Goal: Check status

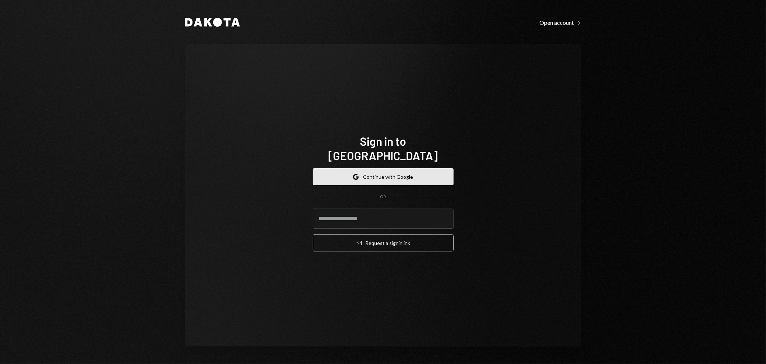
click at [391, 168] on button "Google Continue with Google" at bounding box center [383, 176] width 141 height 17
click at [388, 170] on button "Google Continue with Google" at bounding box center [383, 176] width 141 height 17
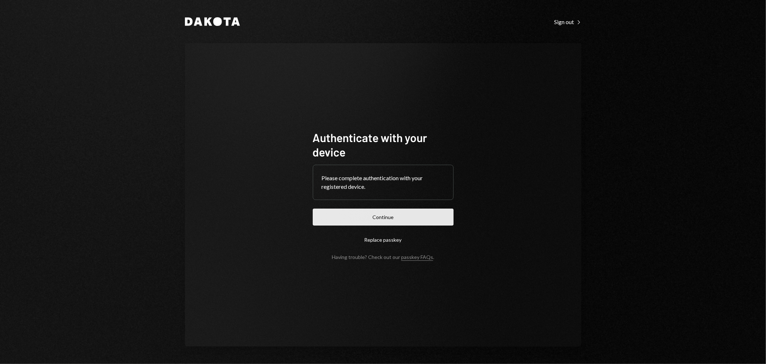
click at [369, 218] on button "Continue" at bounding box center [383, 216] width 141 height 17
click at [396, 220] on button "Continue" at bounding box center [383, 216] width 141 height 17
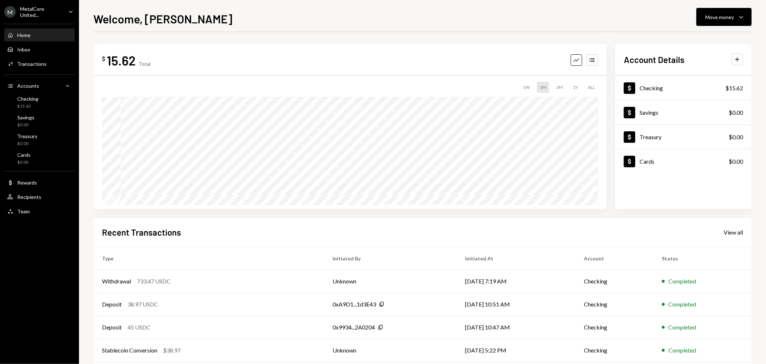
click at [60, 6] on div "MetalCore United..." at bounding box center [41, 12] width 42 height 12
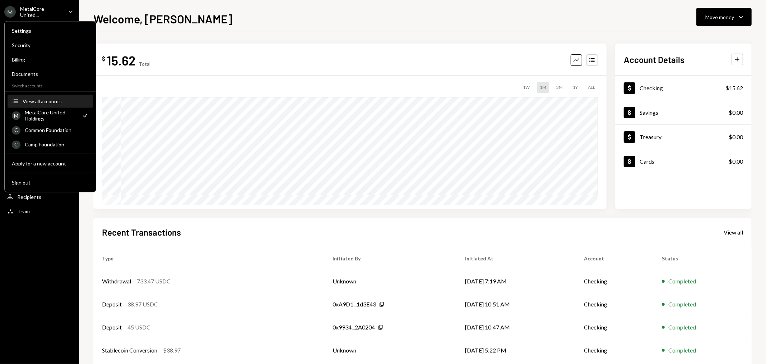
click at [52, 98] on div "View all accounts" at bounding box center [56, 101] width 66 height 6
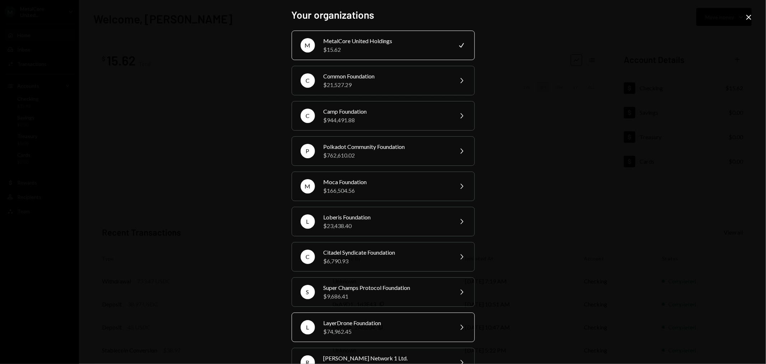
click at [376, 319] on div "LayerDrone Foundation" at bounding box center [386, 322] width 125 height 9
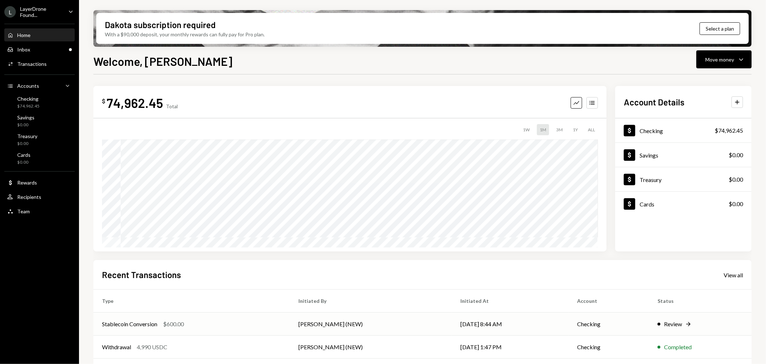
click at [674, 325] on div "Review" at bounding box center [673, 323] width 18 height 9
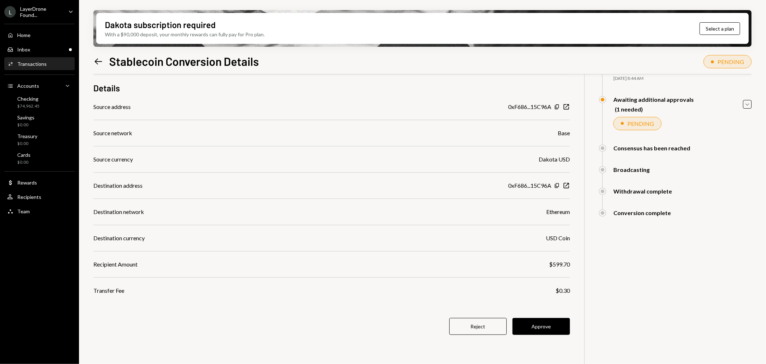
scroll to position [57, 0]
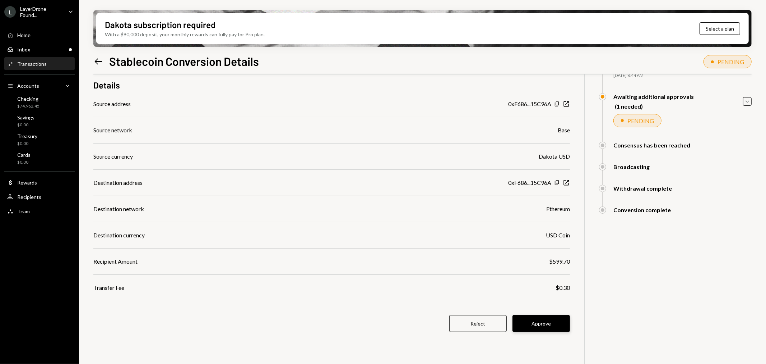
click at [545, 322] on button "Approve" at bounding box center [541, 323] width 57 height 17
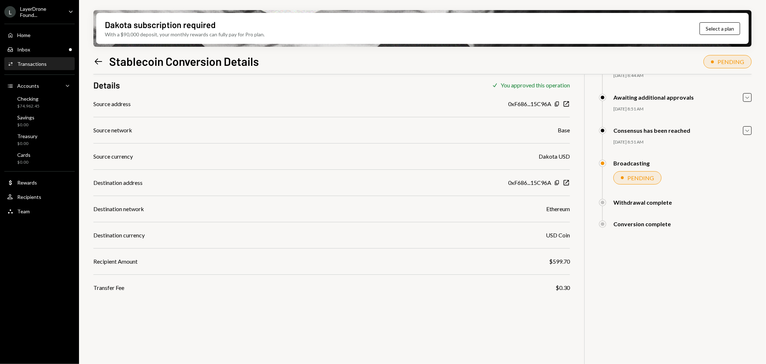
click at [175, 323] on div "$ 600.00 600 DKUSD Details Check You approved this operation Source address 0xF…" at bounding box center [422, 199] width 658 height 364
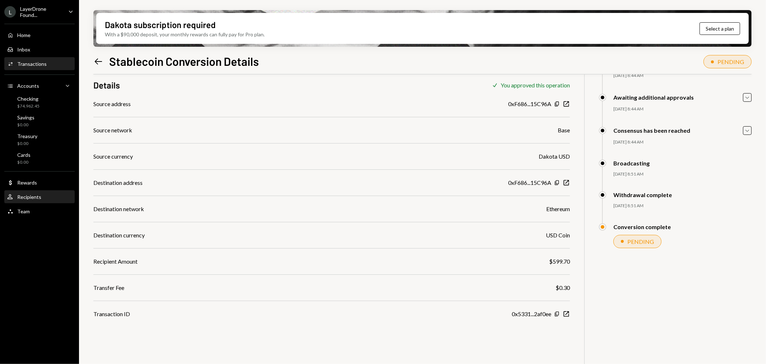
click at [42, 194] on div "User Recipients" at bounding box center [39, 197] width 65 height 6
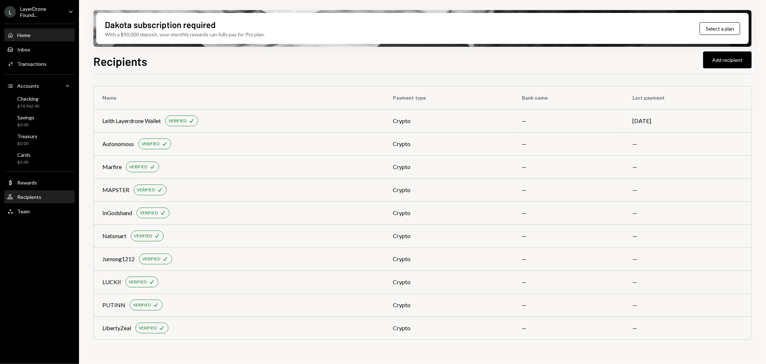
click at [37, 32] on div "Home Home" at bounding box center [39, 35] width 65 height 6
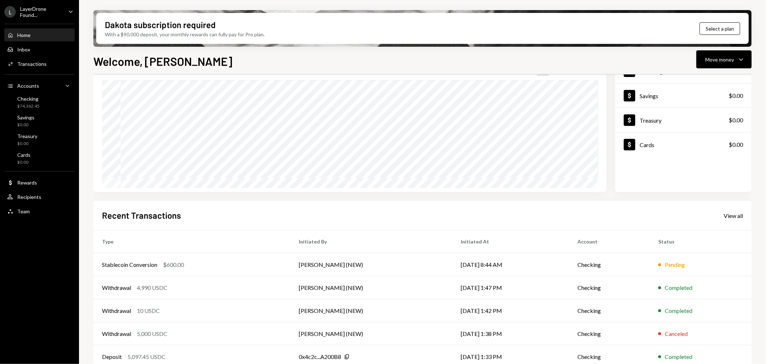
scroll to position [69, 0]
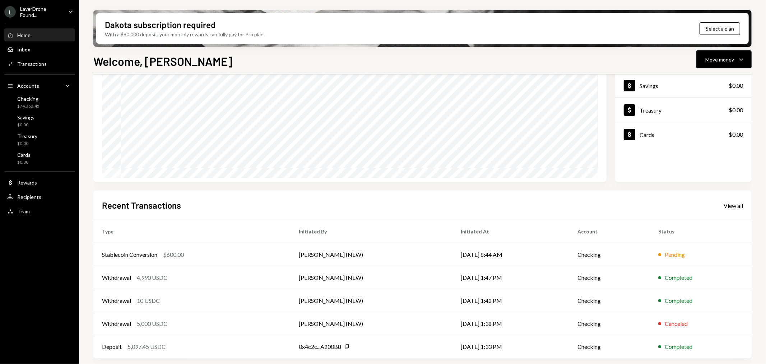
click at [193, 188] on div "$ 74,362.45 Total Graph Accounts 1W 1M 3M 1Y ALL $0.00 Aug 03, 2025 Account Det…" at bounding box center [422, 195] width 658 height 356
click at [145, 254] on div "Stablecoin Conversion" at bounding box center [129, 254] width 55 height 9
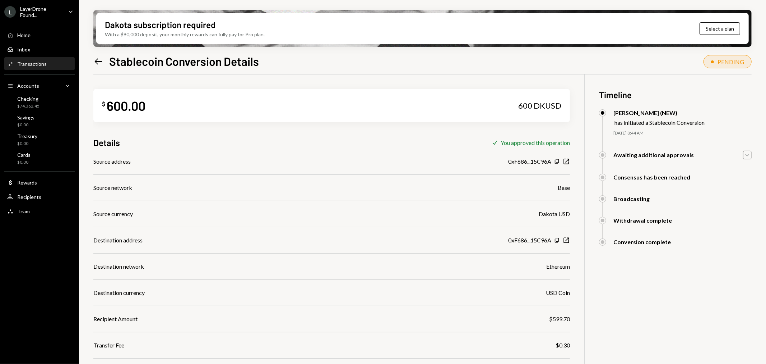
click at [749, 157] on icon "Caret Down" at bounding box center [748, 155] width 8 height 8
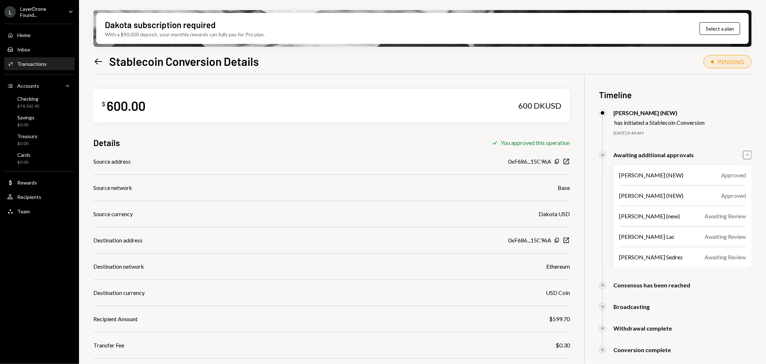
click at [748, 154] on icon "button" at bounding box center [748, 154] width 4 height 2
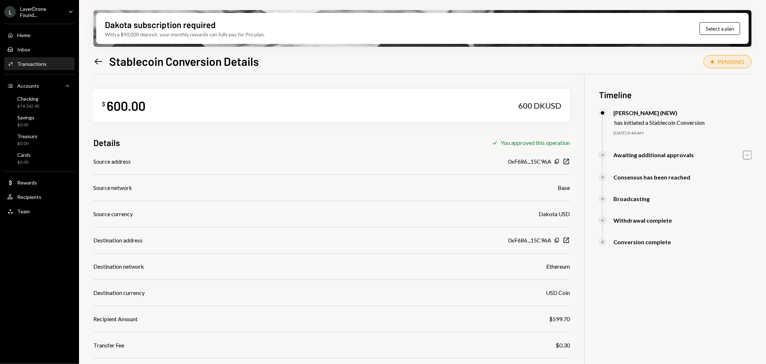
click at [267, 148] on div "$ 600.00 600 DKUSD Details Check You approved this operation Source address 0xF…" at bounding box center [331, 224] width 477 height 301
click at [746, 156] on icon "Caret Down" at bounding box center [748, 155] width 8 height 8
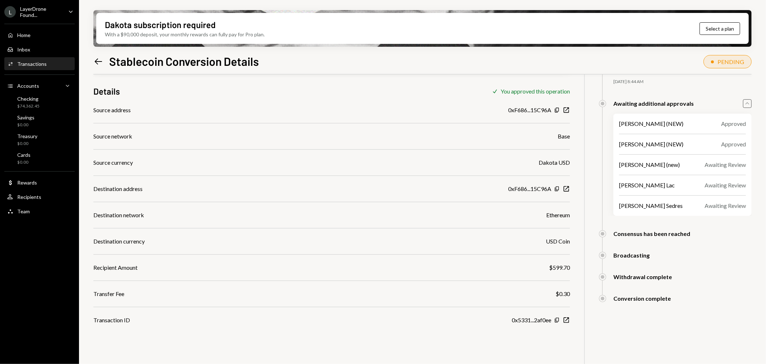
scroll to position [57, 0]
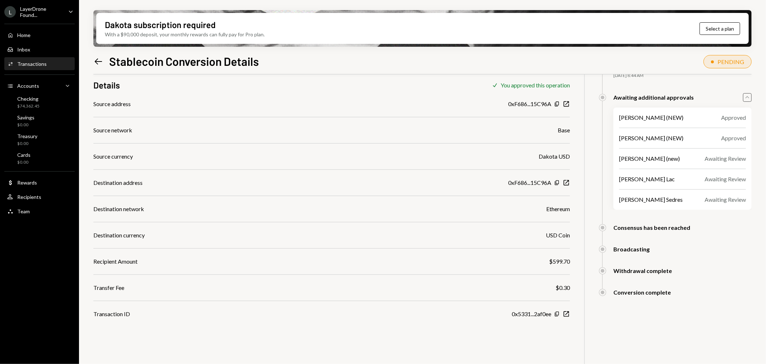
click at [747, 98] on icon "Caret Up" at bounding box center [748, 97] width 8 height 8
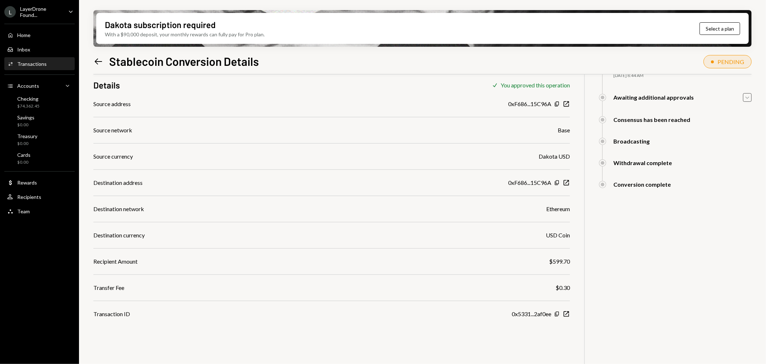
scroll to position [0, 0]
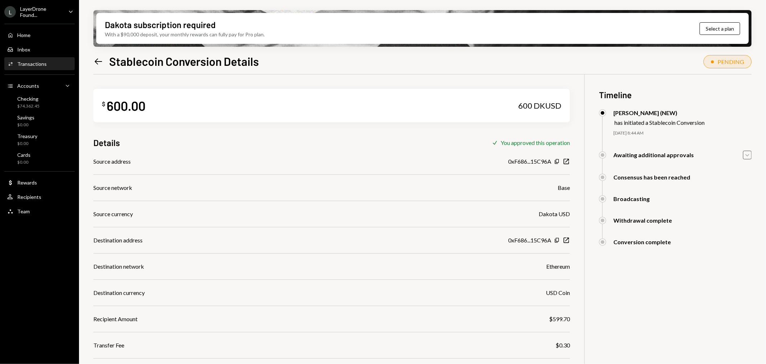
drag, startPoint x: 187, startPoint y: 137, endPoint x: 105, endPoint y: 72, distance: 105.4
click at [187, 137] on div "Details Check You approved this operation" at bounding box center [331, 143] width 477 height 12
click at [100, 61] on icon at bounding box center [99, 61] width 8 height 6
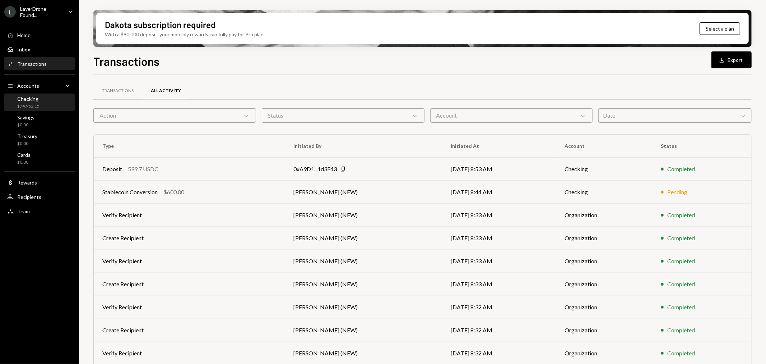
click at [37, 96] on div "Checking" at bounding box center [28, 99] width 22 height 6
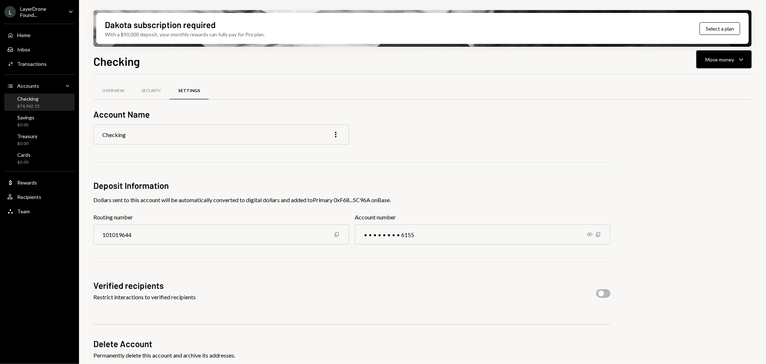
click at [157, 94] on div "Security" at bounding box center [151, 90] width 37 height 17
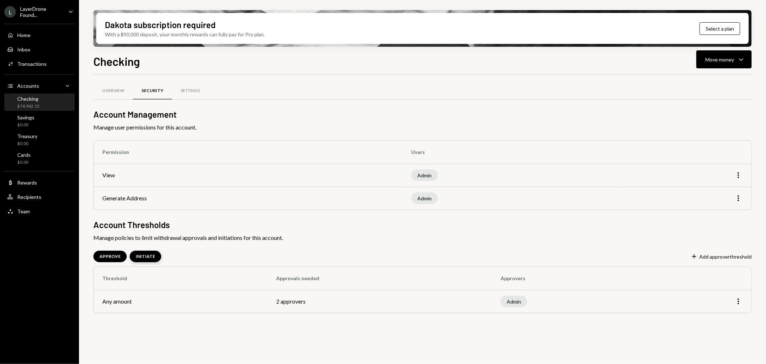
click at [147, 253] on div "INITIATE" at bounding box center [146, 255] width 32 height 11
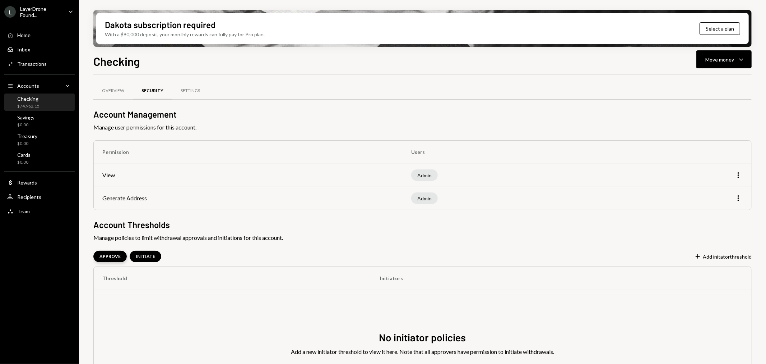
click at [108, 254] on div "APPROVE" at bounding box center [110, 256] width 21 height 6
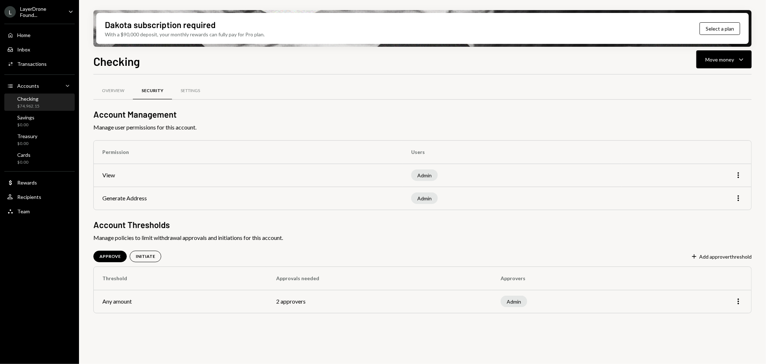
click at [276, 344] on div "Overview Security Settings Account Management Manage user permissions for this …" at bounding box center [422, 222] width 658 height 297
click at [49, 103] on div "Checking $74,962.15" at bounding box center [39, 103] width 65 height 14
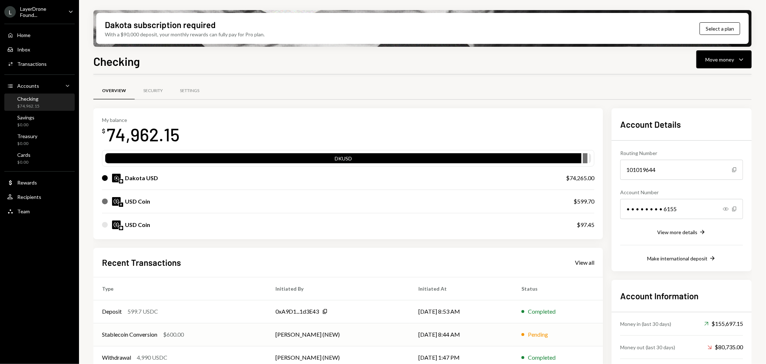
scroll to position [56, 0]
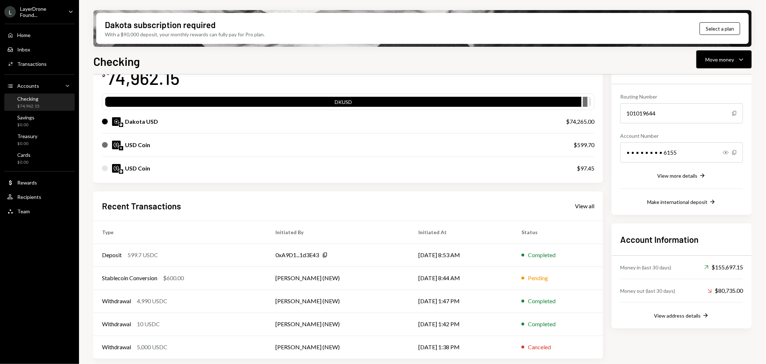
click at [240, 200] on div "Recent Transactions View all" at bounding box center [348, 206] width 493 height 12
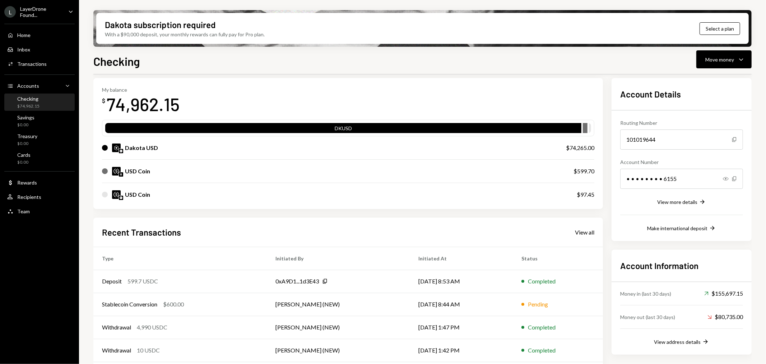
scroll to position [0, 0]
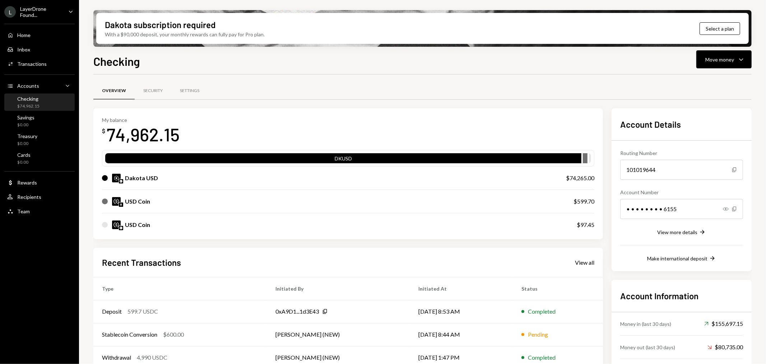
click at [299, 251] on div "Recent Transactions View all Type Initiated By Initiated At Status Deposit 599.…" at bounding box center [348, 331] width 510 height 167
click at [157, 338] on div "Stablecoin Conversion" at bounding box center [129, 334] width 55 height 9
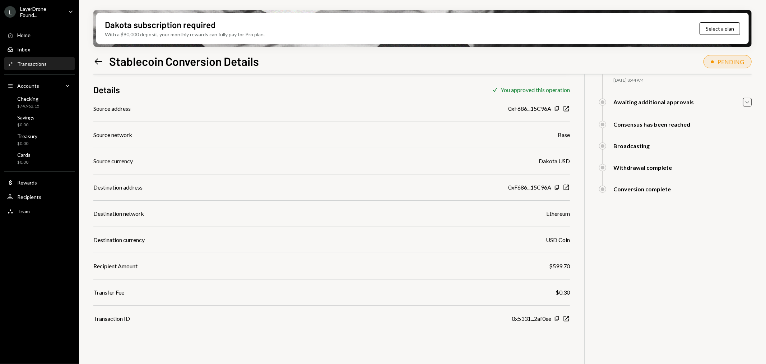
scroll to position [57, 0]
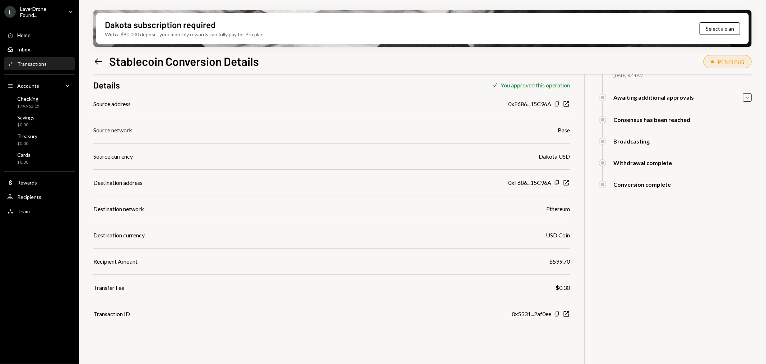
click at [753, 96] on div "Dakota subscription required With a $90,000 deposit, your monthly rewards can f…" at bounding box center [422, 182] width 687 height 364
click at [747, 98] on icon "button" at bounding box center [748, 97] width 4 height 2
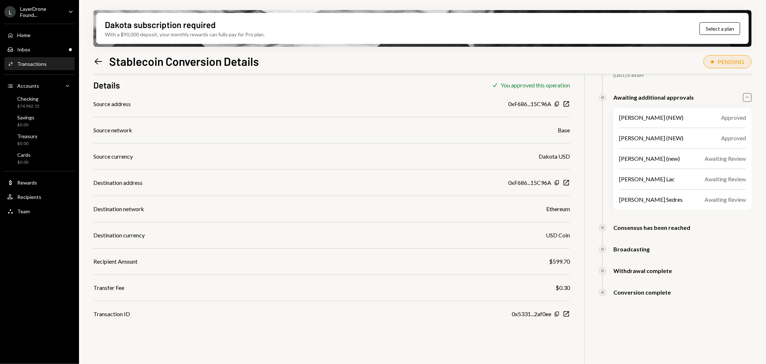
click at [170, 338] on div "$ 600.00 600 DKUSD Details Check You approved this operation Source address 0xF…" at bounding box center [422, 199] width 658 height 364
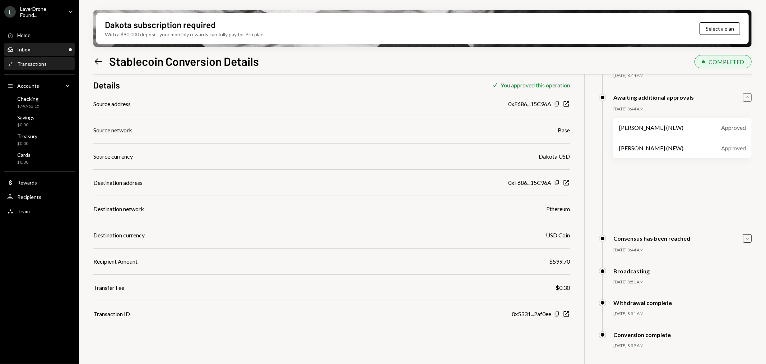
click at [38, 47] on div "Inbox Inbox" at bounding box center [39, 49] width 65 height 6
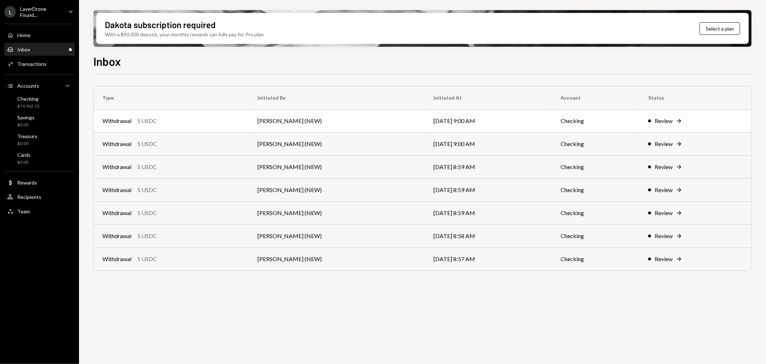
click at [148, 117] on div "5 USDC" at bounding box center [147, 120] width 20 height 9
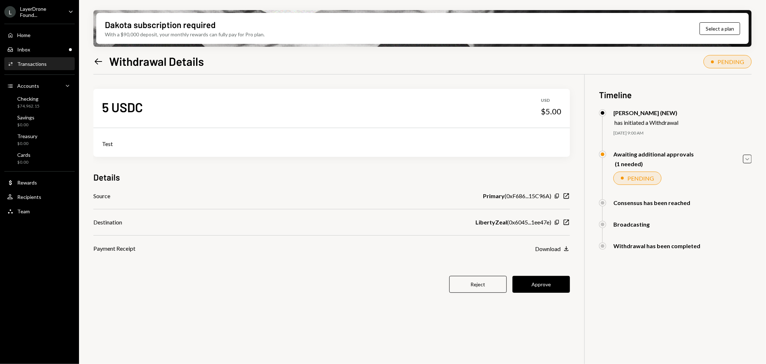
click at [96, 60] on icon at bounding box center [99, 61] width 8 height 6
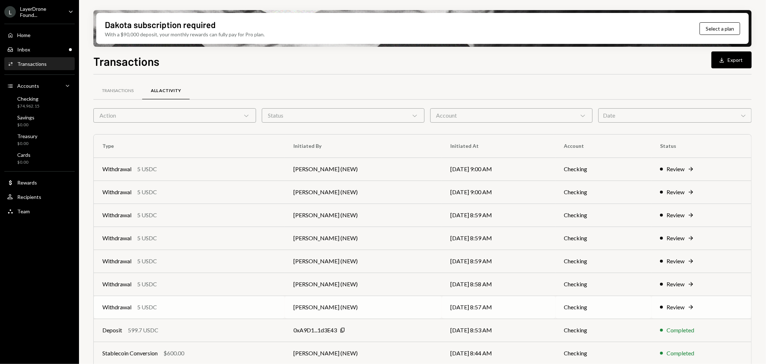
click at [673, 307] on div "Review" at bounding box center [676, 306] width 18 height 9
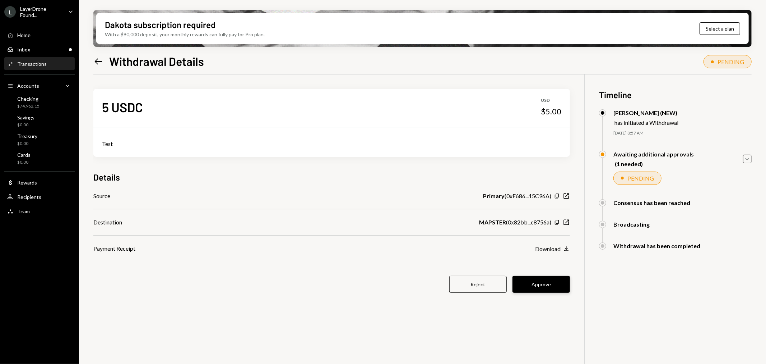
click at [530, 287] on button "Approve" at bounding box center [541, 284] width 57 height 17
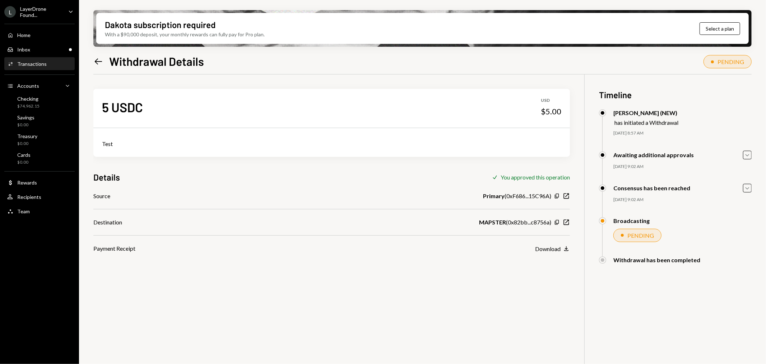
click at [97, 59] on icon "Left Arrow" at bounding box center [98, 61] width 10 height 10
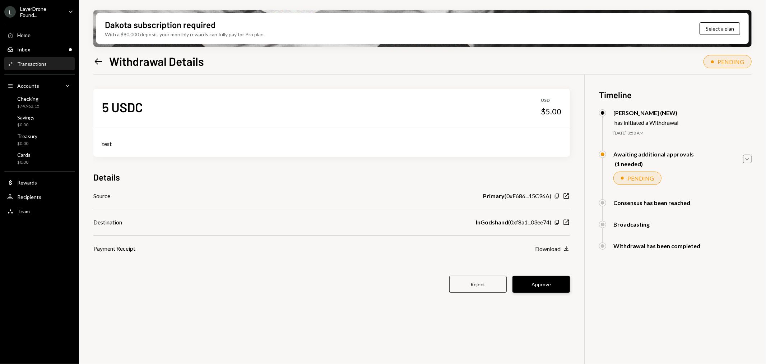
click at [541, 284] on button "Approve" at bounding box center [541, 284] width 57 height 17
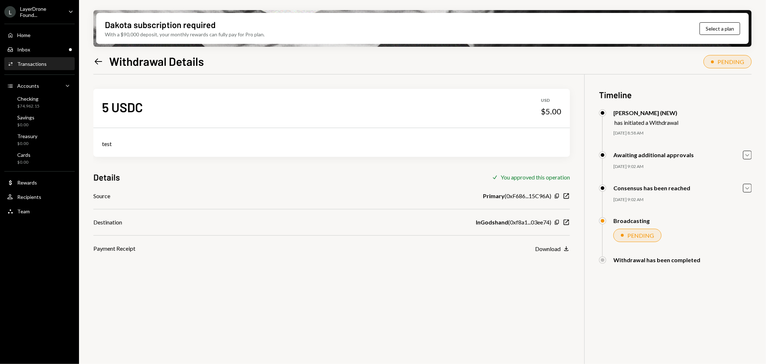
click at [98, 60] on icon "Left Arrow" at bounding box center [98, 61] width 10 height 10
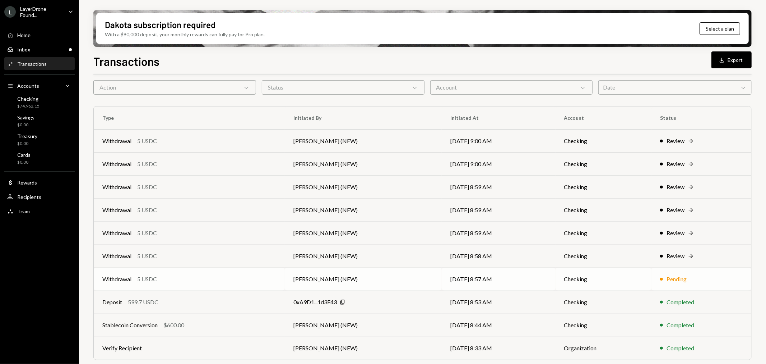
scroll to position [40, 0]
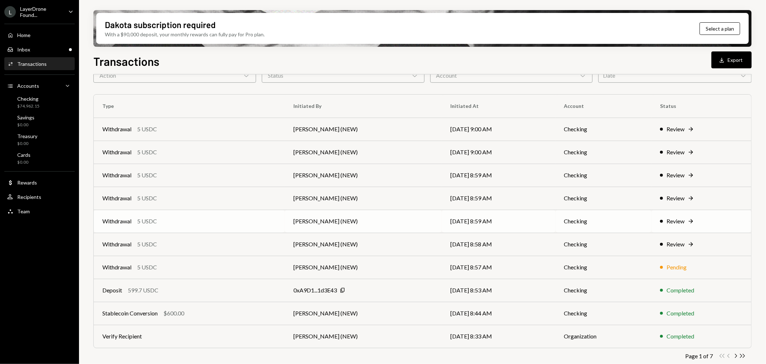
click at [667, 221] on div "Review" at bounding box center [676, 221] width 18 height 9
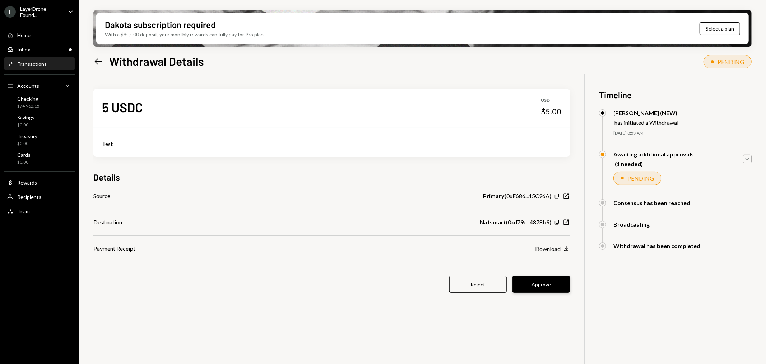
click at [544, 285] on button "Approve" at bounding box center [541, 284] width 57 height 17
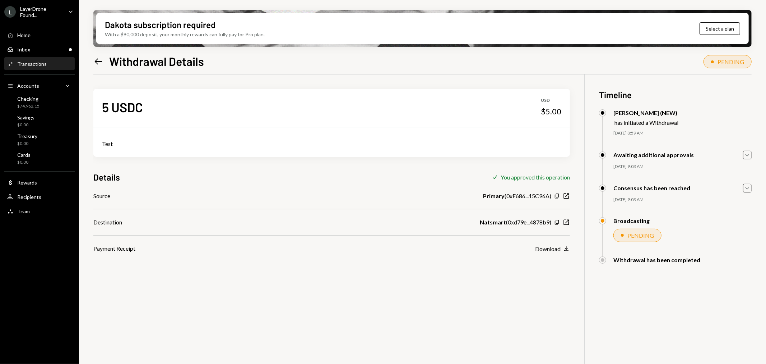
click at [100, 61] on icon at bounding box center [99, 61] width 8 height 6
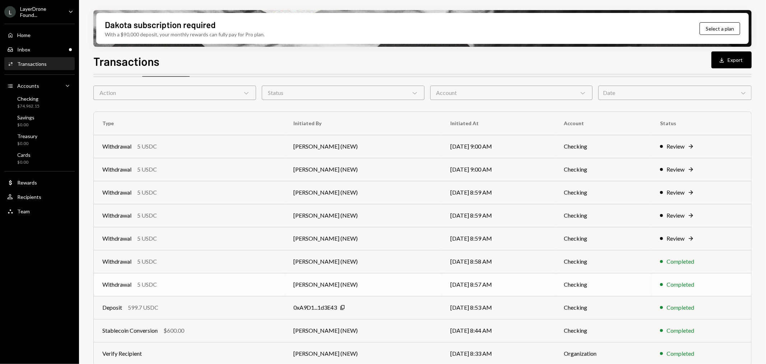
scroll to position [40, 0]
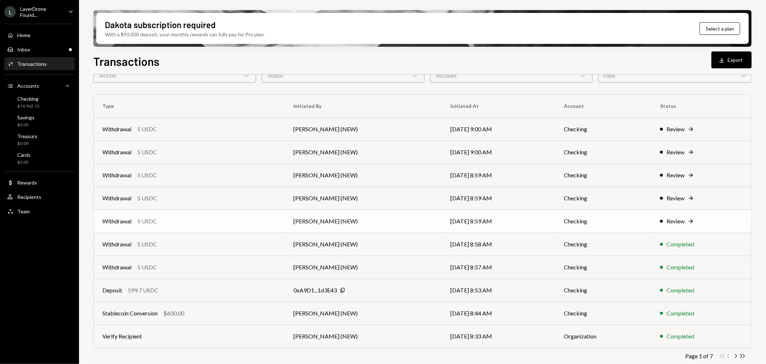
click at [676, 219] on div "Review" at bounding box center [676, 221] width 18 height 9
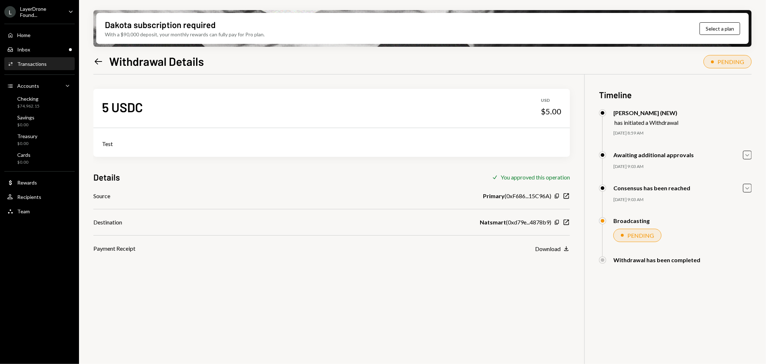
click at [99, 60] on icon "Left Arrow" at bounding box center [98, 61] width 10 height 10
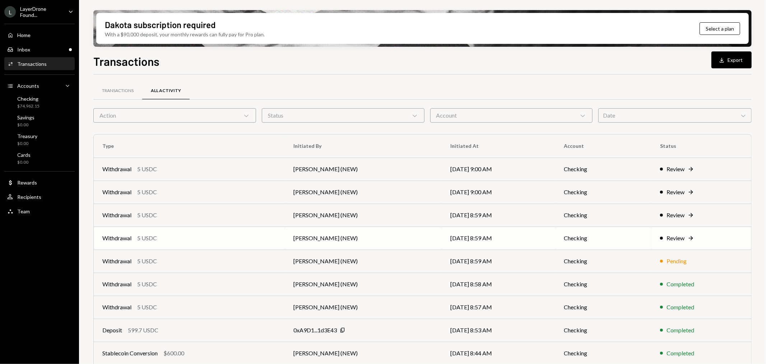
scroll to position [40, 0]
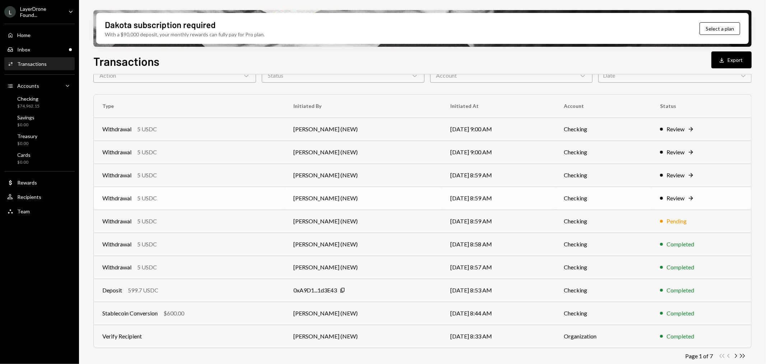
click at [676, 200] on div "Review" at bounding box center [676, 198] width 18 height 9
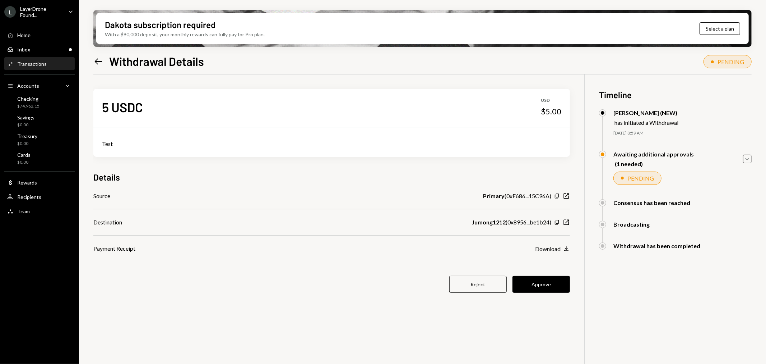
click at [552, 279] on button "Approve" at bounding box center [541, 284] width 57 height 17
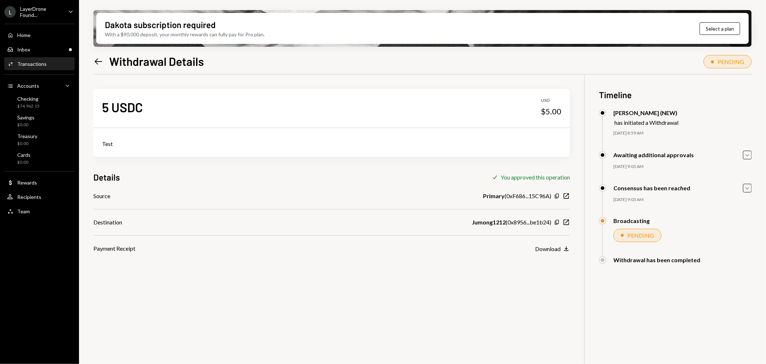
click at [99, 61] on icon at bounding box center [99, 61] width 8 height 6
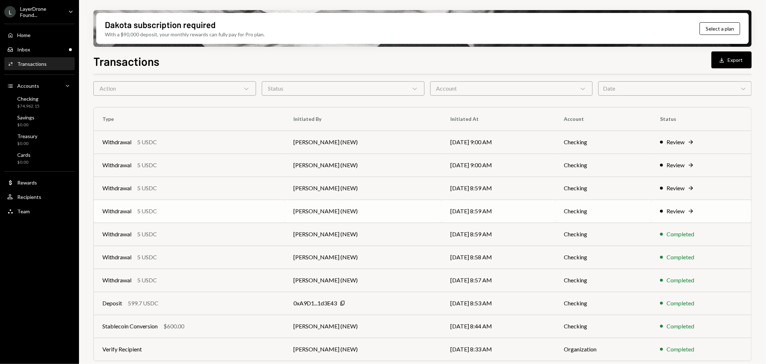
scroll to position [40, 0]
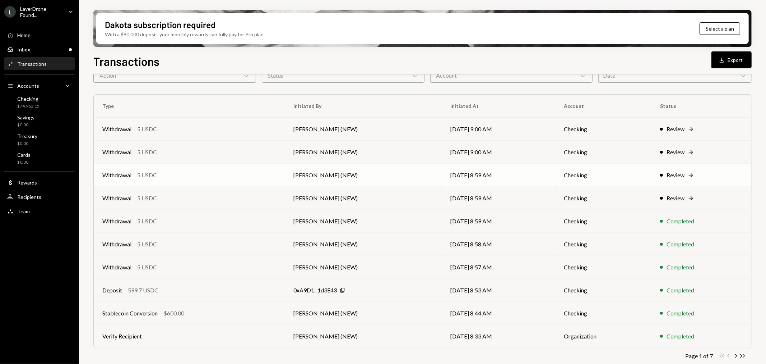
click at [676, 173] on div "Review" at bounding box center [676, 175] width 18 height 9
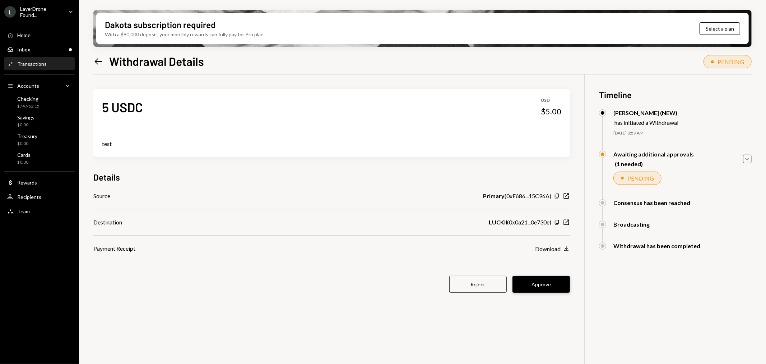
click at [551, 282] on button "Approve" at bounding box center [541, 284] width 57 height 17
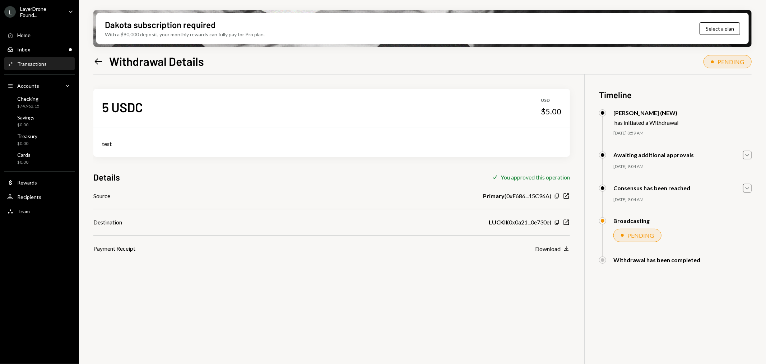
click at [96, 61] on icon at bounding box center [99, 61] width 8 height 6
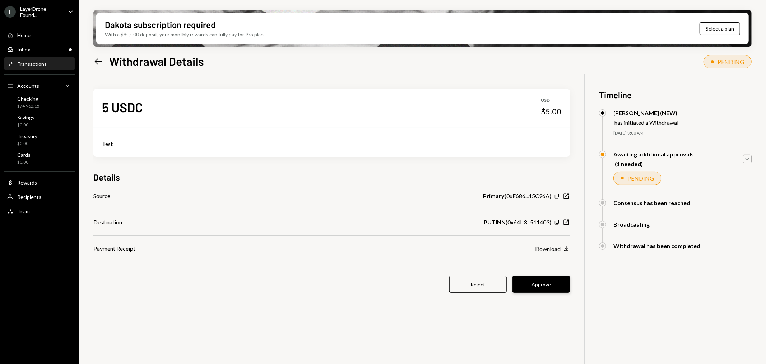
click at [541, 284] on button "Approve" at bounding box center [541, 284] width 57 height 17
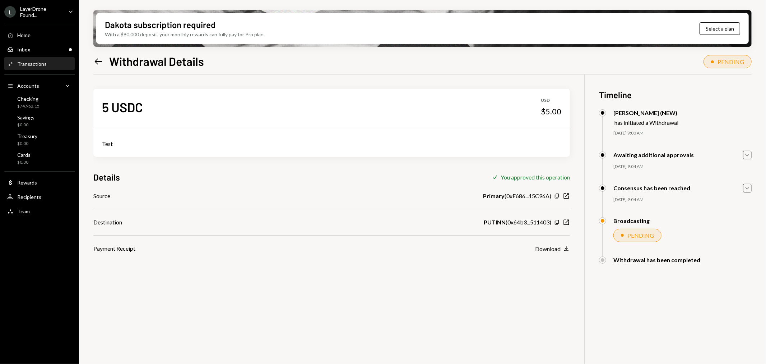
click at [96, 57] on icon "Left Arrow" at bounding box center [98, 61] width 10 height 10
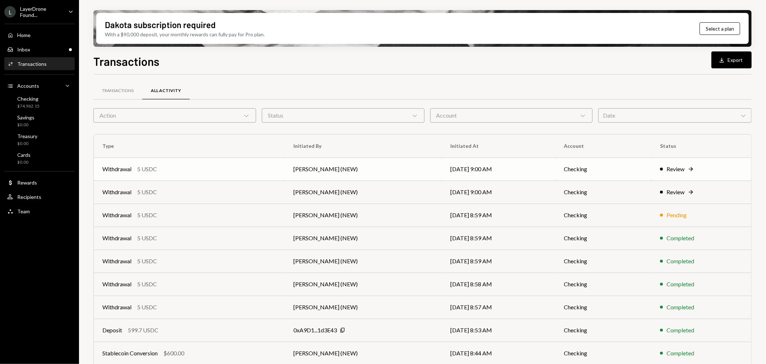
click at [665, 171] on div "Review Right Arrow" at bounding box center [701, 169] width 83 height 9
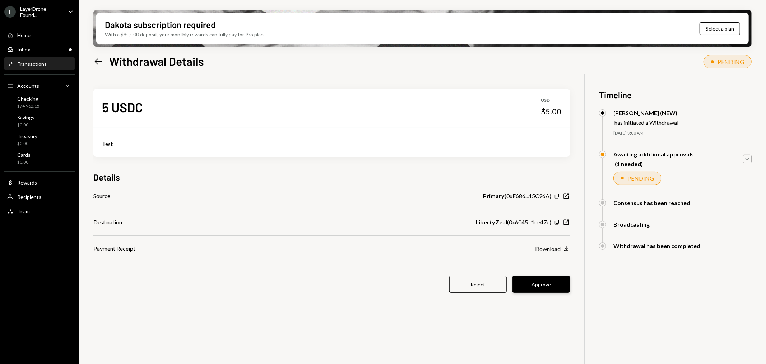
click at [542, 285] on button "Approve" at bounding box center [541, 284] width 57 height 17
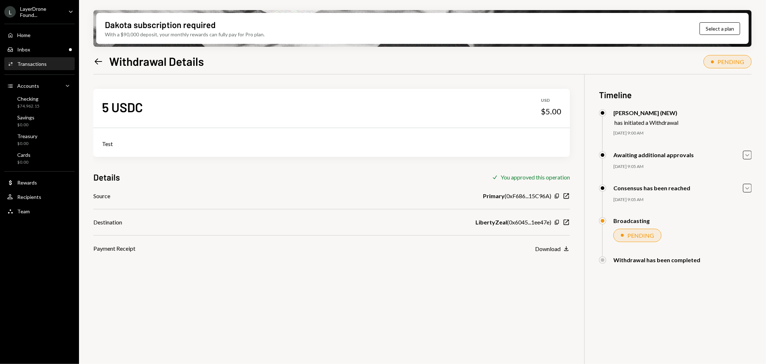
click at [102, 62] on icon "Left Arrow" at bounding box center [98, 61] width 10 height 10
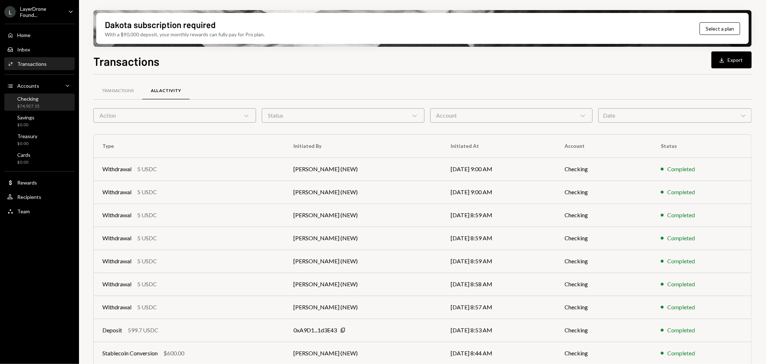
click at [46, 100] on div "Checking $74,927.15" at bounding box center [39, 103] width 65 height 14
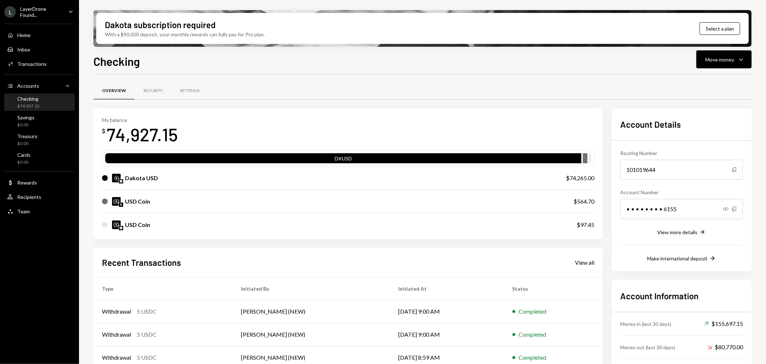
click at [41, 9] on div "LayerDrone Found..." at bounding box center [41, 12] width 42 height 12
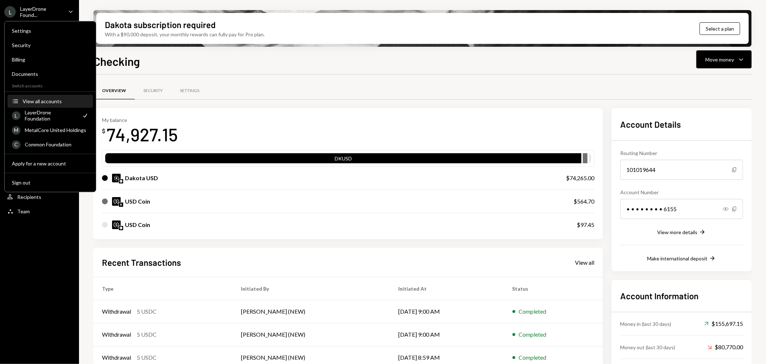
click at [53, 96] on button "Accounts View all accounts" at bounding box center [50, 101] width 85 height 13
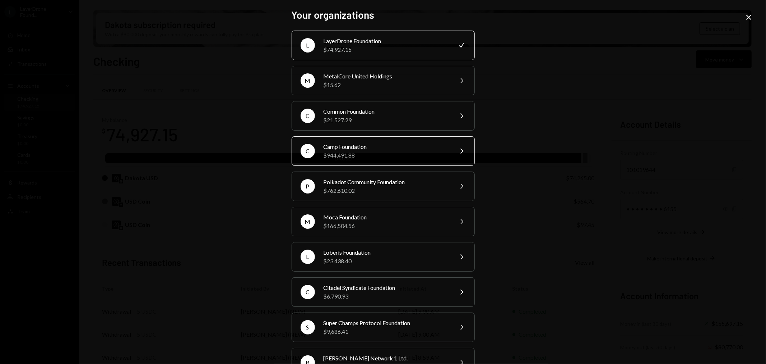
click at [342, 152] on div "$944,491.88" at bounding box center [386, 155] width 125 height 9
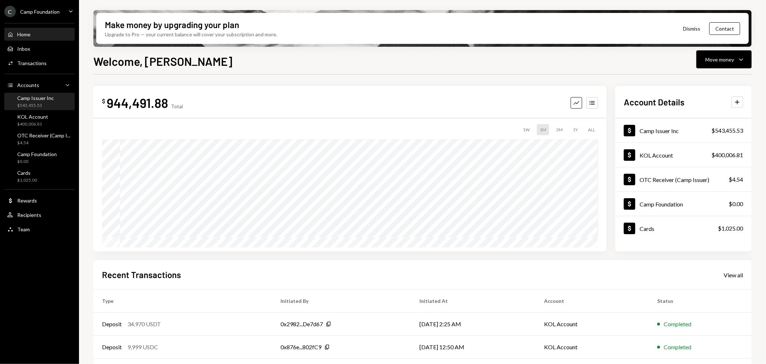
click at [23, 103] on div "$543,455.53" at bounding box center [35, 105] width 37 height 6
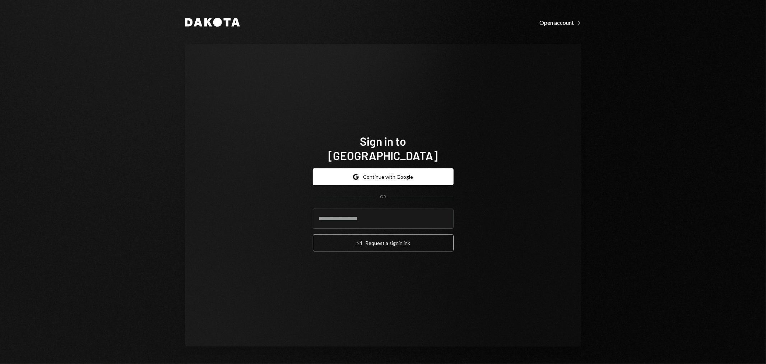
click at [331, 68] on div "Sign in to [GEOGRAPHIC_DATA] Google Continue with Google OR Email Request a sig…" at bounding box center [383, 195] width 397 height 302
